Goal: Transaction & Acquisition: Purchase product/service

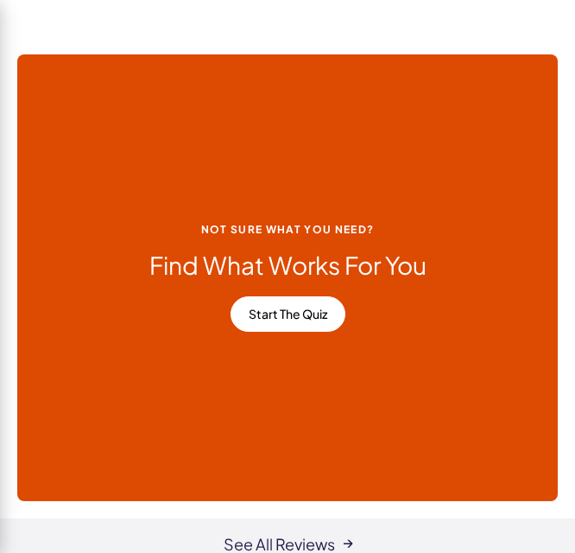
scroll to position [219, 0]
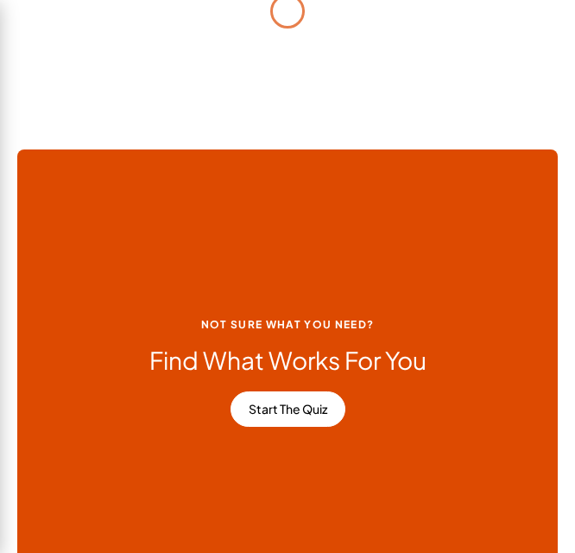
scroll to position [235, 0]
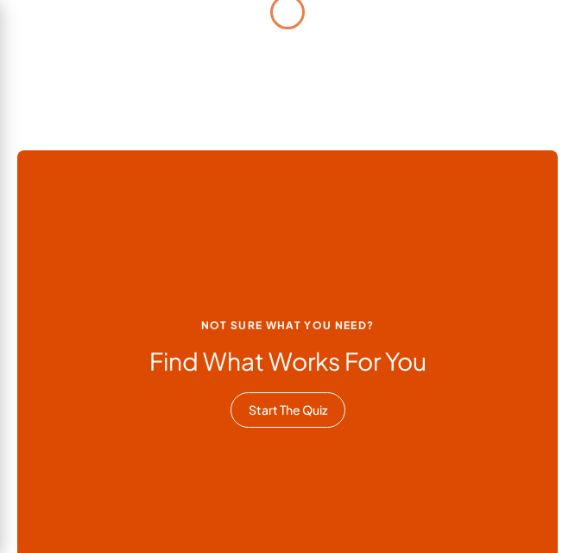
click at [269, 414] on link "Start the Quiz" at bounding box center [288, 410] width 115 height 36
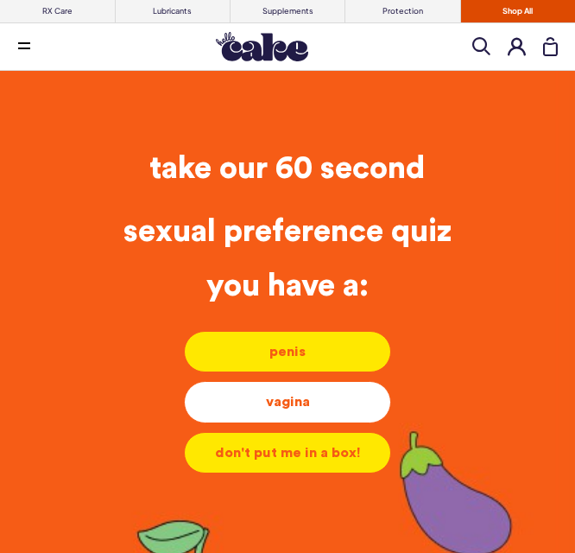
click at [332, 408] on div "vagina" at bounding box center [288, 401] width 178 height 19
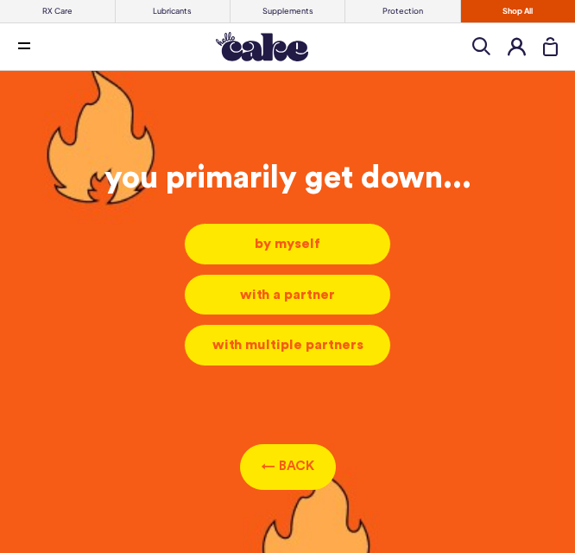
scroll to position [19, 0]
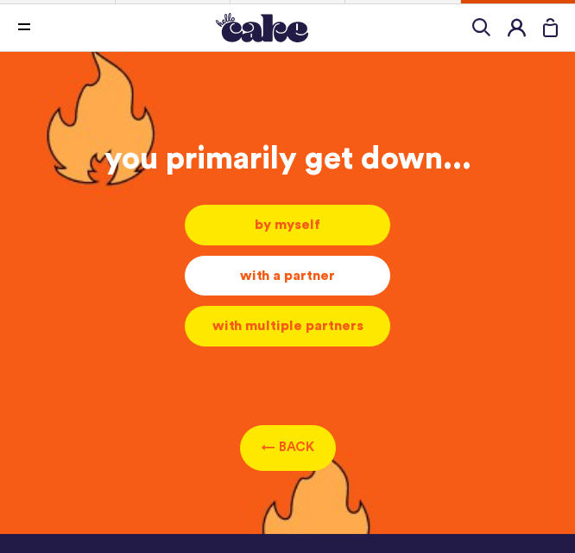
click at [270, 271] on div "with a partner" at bounding box center [288, 275] width 178 height 19
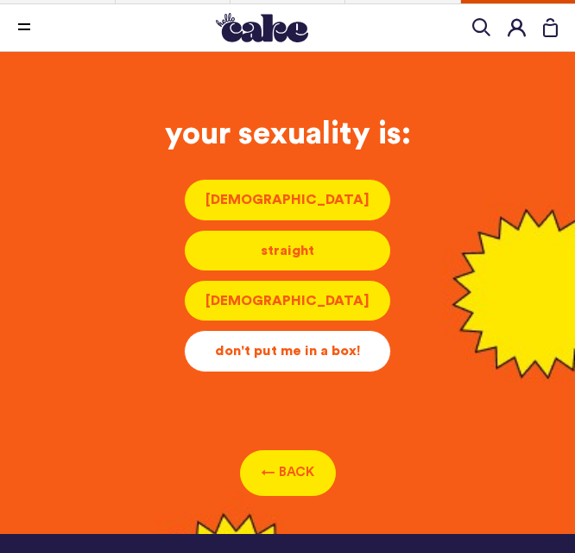
click at [315, 353] on div "don't put me in a box!" at bounding box center [288, 350] width 178 height 19
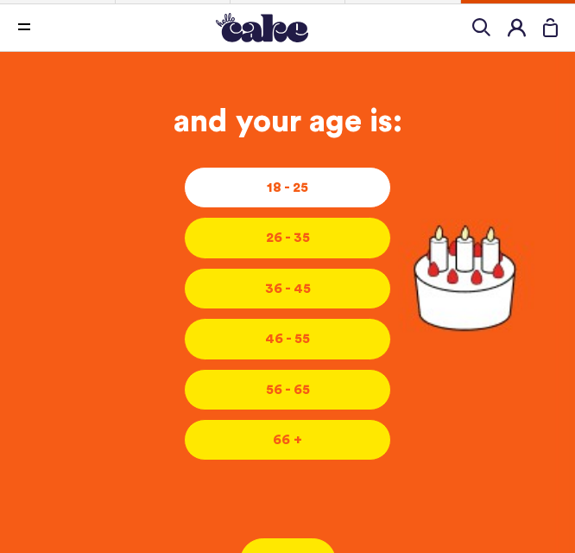
click at [275, 199] on li "18 - 25 18 - 25 18 - 25" at bounding box center [287, 187] width 207 height 41
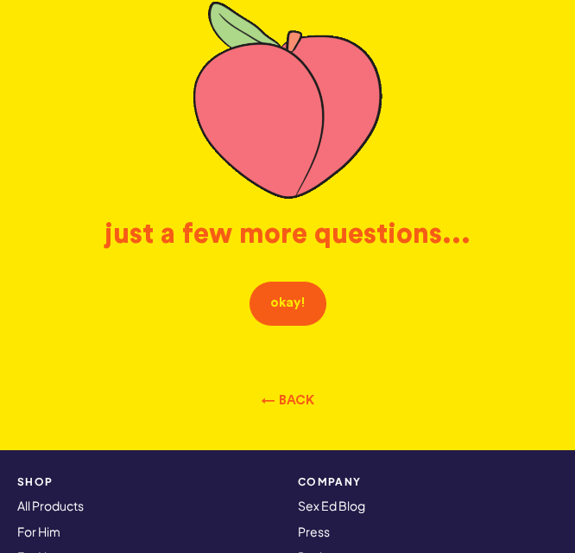
scroll to position [193, 0]
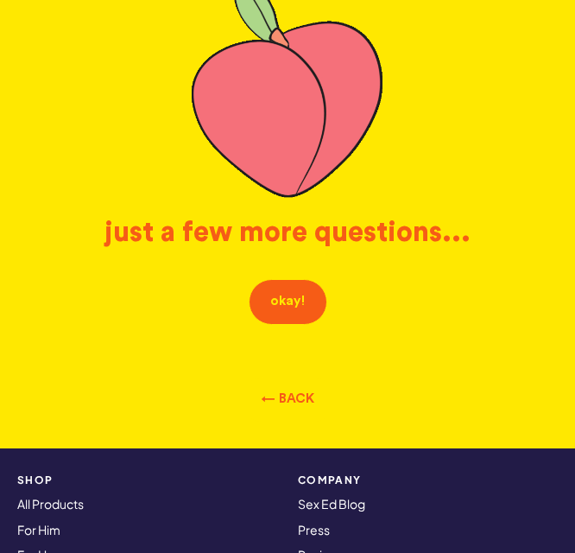
click at [297, 319] on button "okay!" at bounding box center [288, 302] width 79 height 46
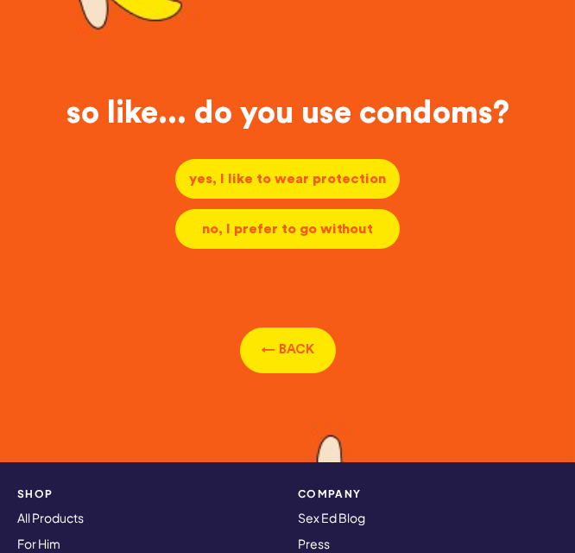
scroll to position [77, 0]
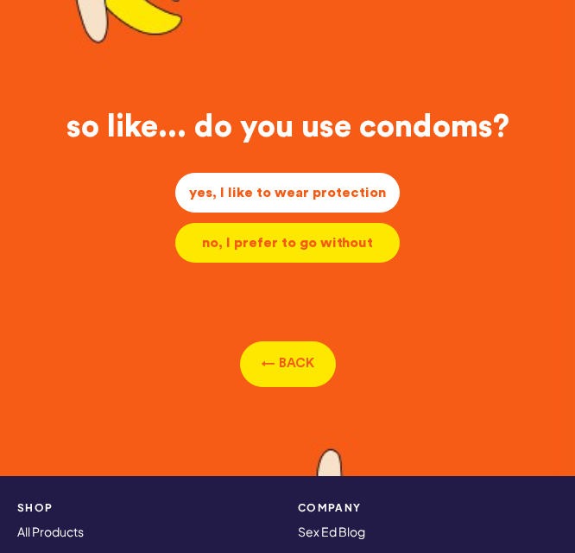
click at [323, 183] on div "yes, I like to wear protection" at bounding box center [287, 192] width 197 height 19
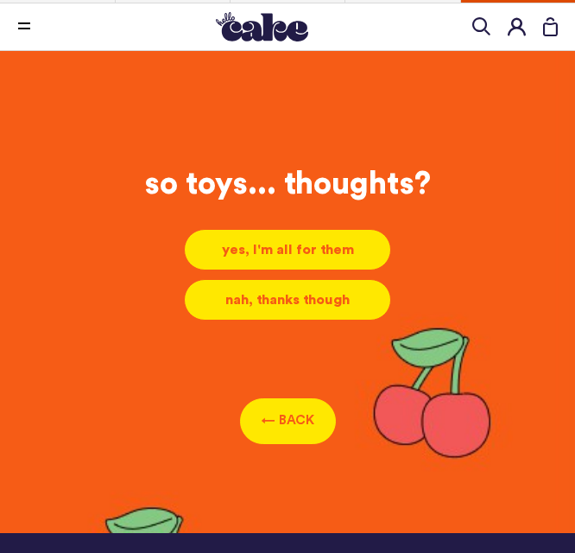
scroll to position [19, 0]
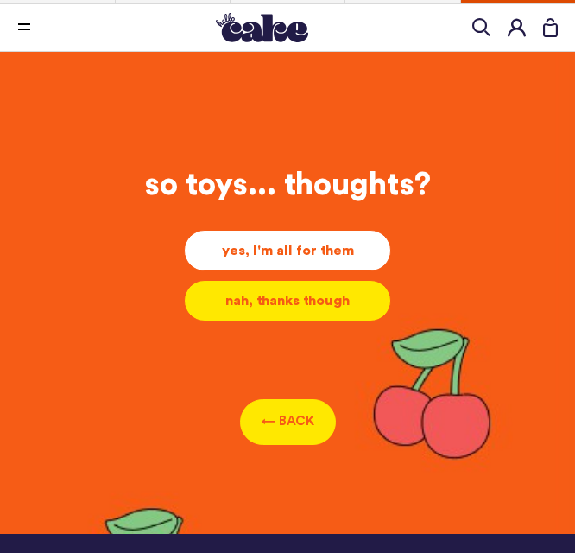
click at [336, 243] on div "yes, I'm all for them" at bounding box center [288, 250] width 178 height 19
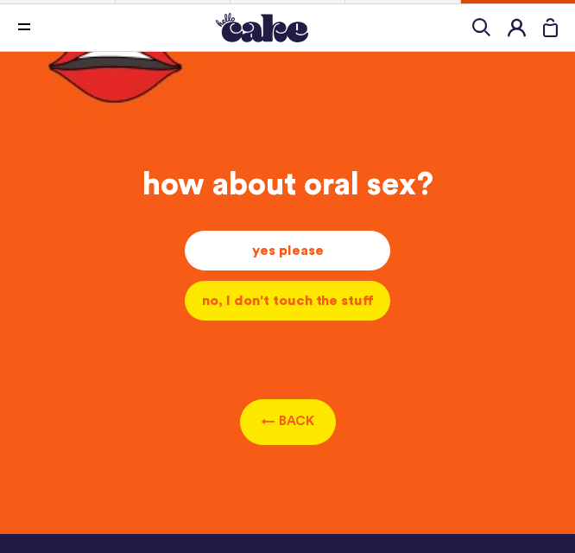
click at [330, 265] on li "yes please yes please yes please" at bounding box center [287, 250] width 207 height 41
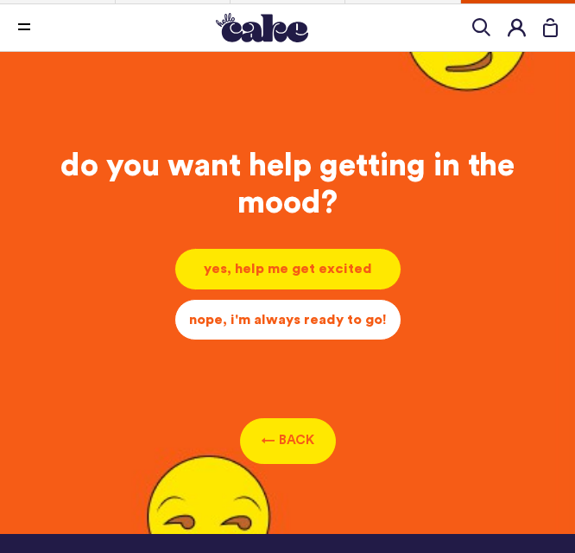
click at [335, 329] on li "nope, i'm always ready to go! nope, i'm always ready to go! nope, i'm always re…" at bounding box center [287, 319] width 227 height 41
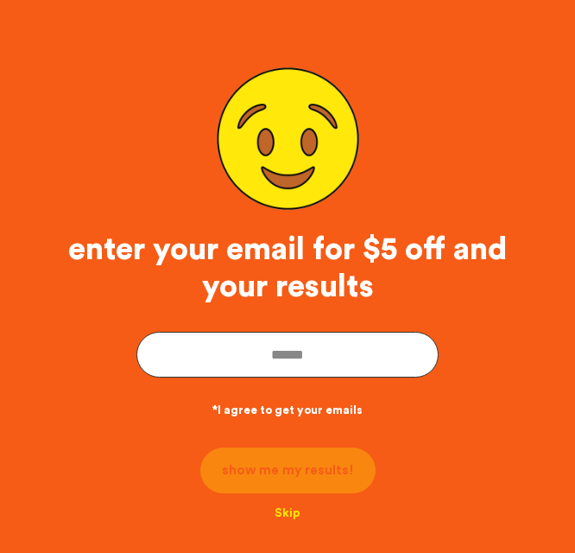
scroll to position [86, 0]
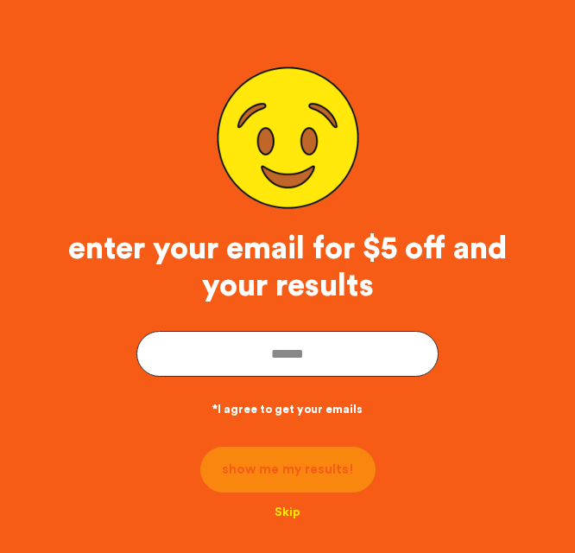
click at [285, 505] on button "Skip" at bounding box center [288, 512] width 26 height 15
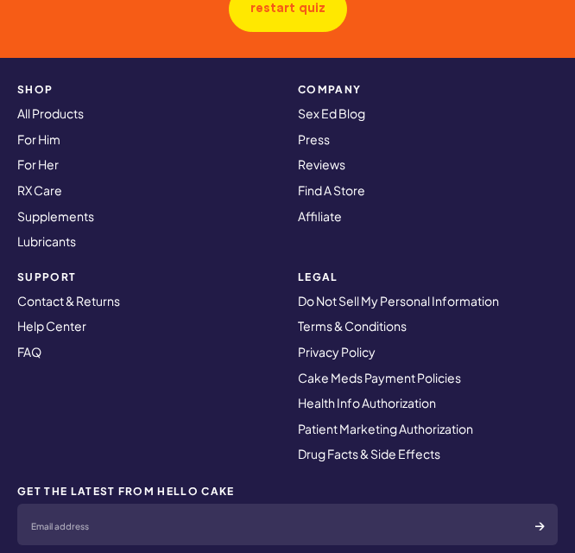
scroll to position [2283, 0]
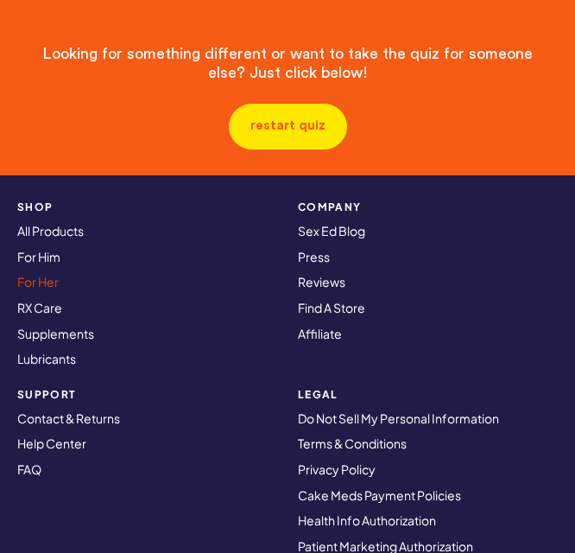
click at [40, 274] on link "For Her" at bounding box center [37, 282] width 41 height 16
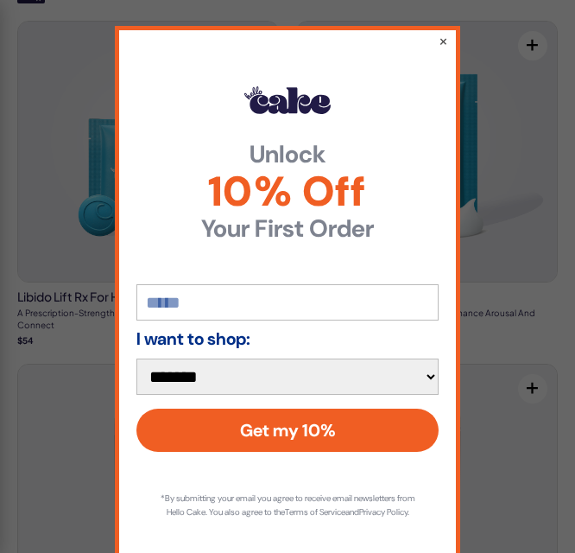
scroll to position [141, 0]
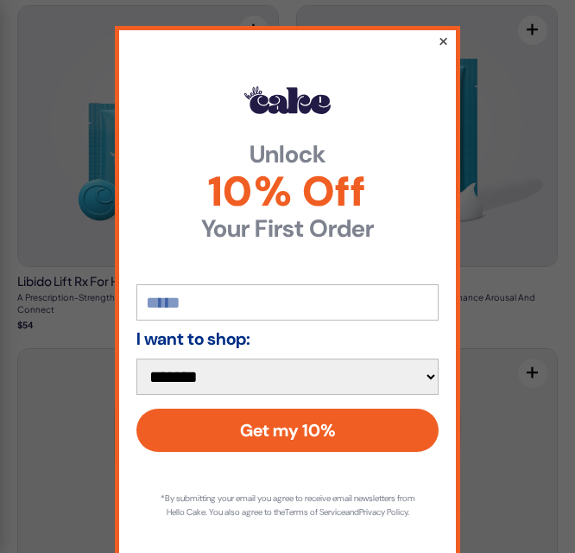
click at [440, 44] on button "×" at bounding box center [443, 40] width 11 height 21
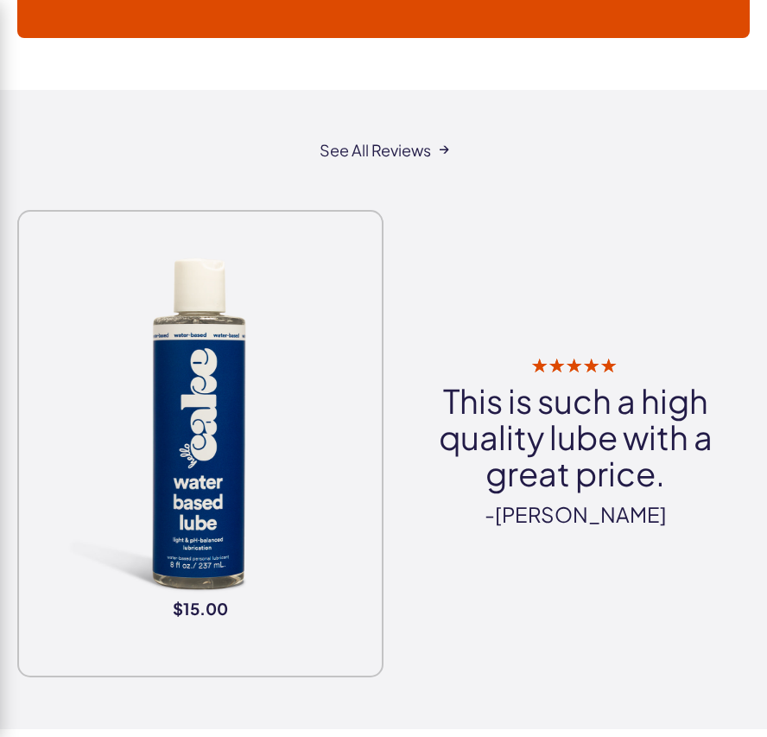
scroll to position [0, 0]
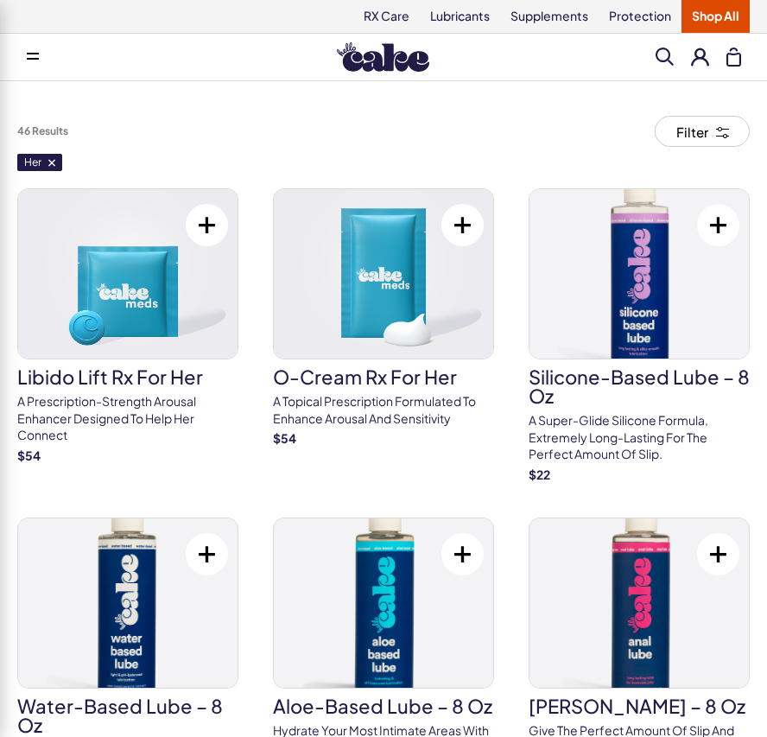
click at [574, 70] on div "Menu Him Her Everything Rx Care Rx For Him Cake ED Meds - To Go The Daily Chew …" at bounding box center [383, 57] width 767 height 35
click at [574, 57] on span at bounding box center [664, 56] width 18 height 18
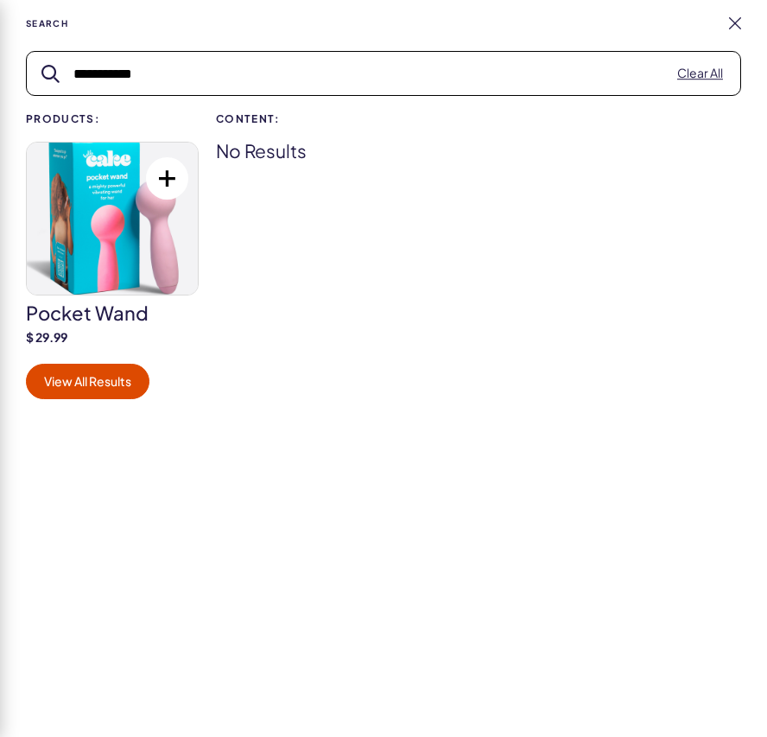
type input "**********"
click at [142, 239] on img at bounding box center [112, 218] width 171 height 152
